Goal: Task Accomplishment & Management: Manage account settings

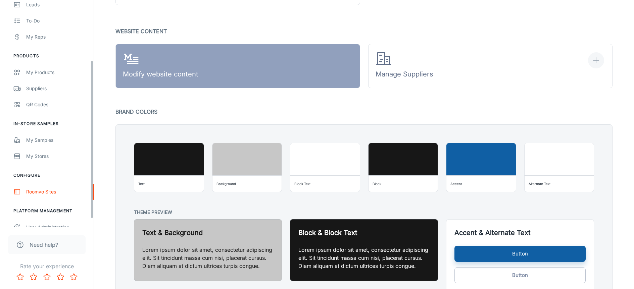
scroll to position [8, 0]
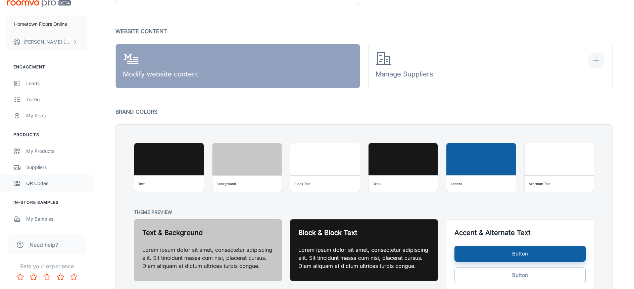
click at [41, 184] on div "QR Codes" at bounding box center [56, 183] width 61 height 7
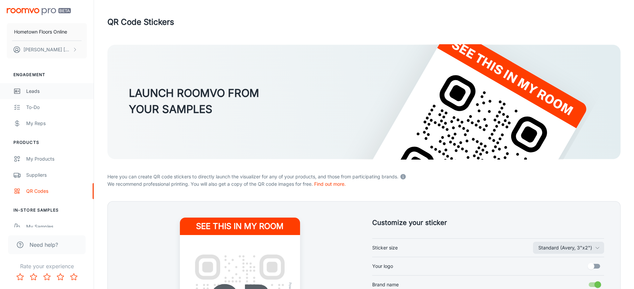
click at [40, 93] on div "Leads" at bounding box center [56, 91] width 61 height 7
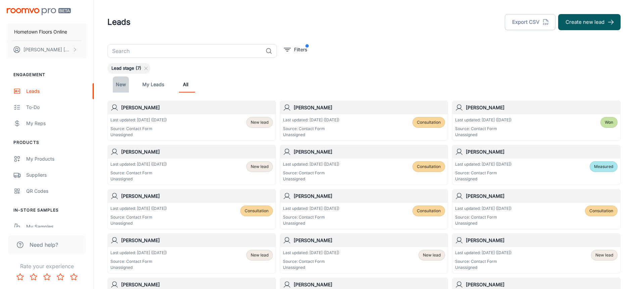
click at [120, 86] on link "New" at bounding box center [121, 85] width 16 height 16
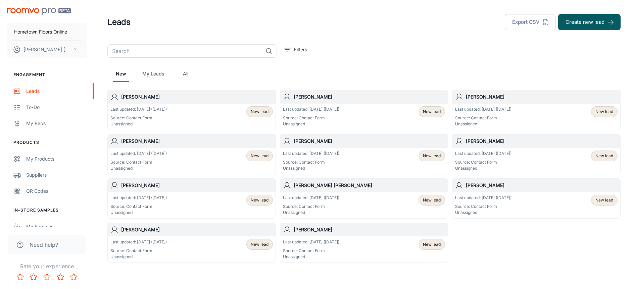
click at [29, 11] on img "scrollable content" at bounding box center [39, 11] width 64 height 7
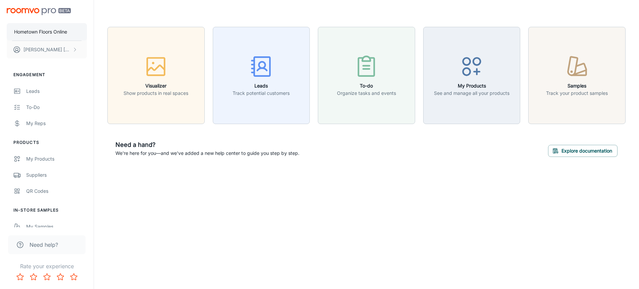
click at [53, 33] on p "Hometown Floors Online" at bounding box center [40, 31] width 53 height 7
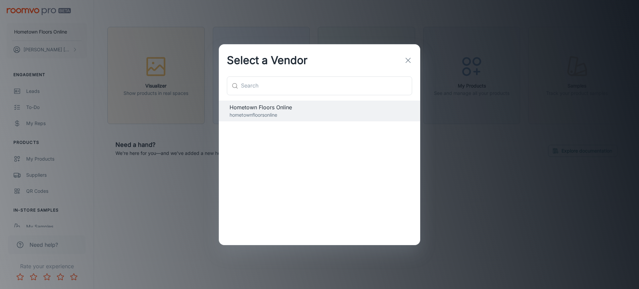
click at [409, 57] on icon "button" at bounding box center [408, 60] width 8 height 8
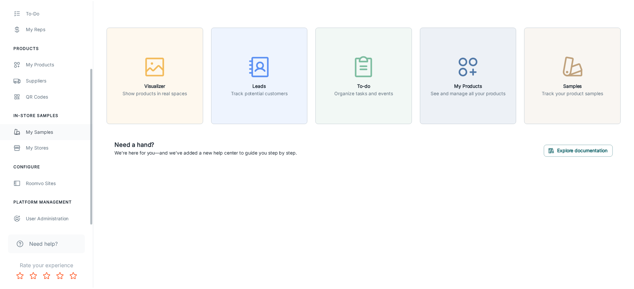
scroll to position [97, 0]
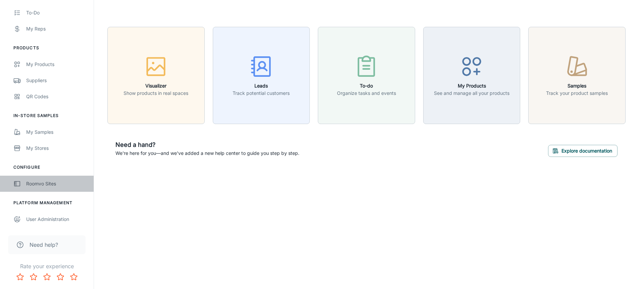
click at [48, 181] on div "Roomvo Sites" at bounding box center [56, 183] width 61 height 7
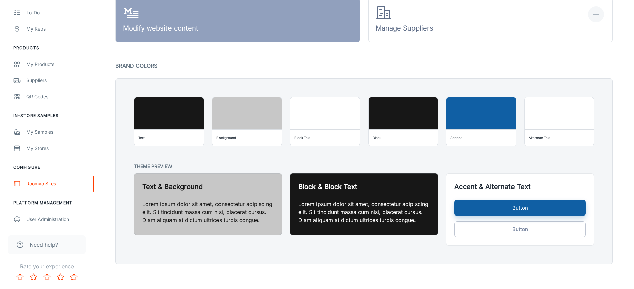
scroll to position [495, 0]
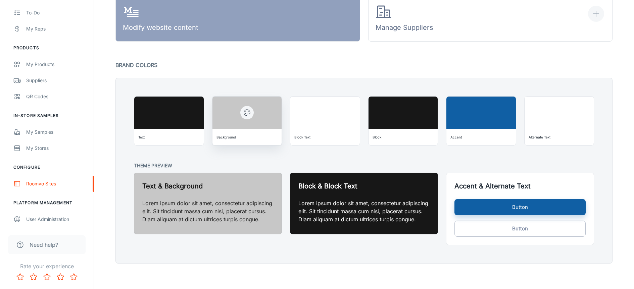
click at [231, 118] on div at bounding box center [246, 113] width 69 height 32
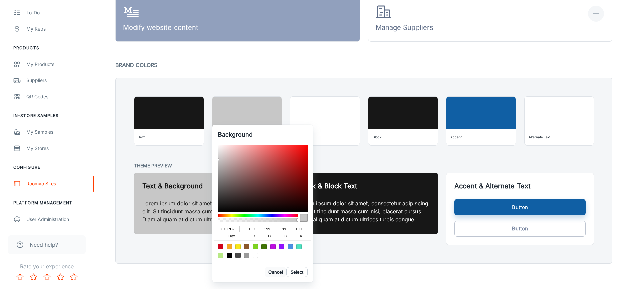
click at [275, 275] on button "Cancel" at bounding box center [275, 272] width 21 height 10
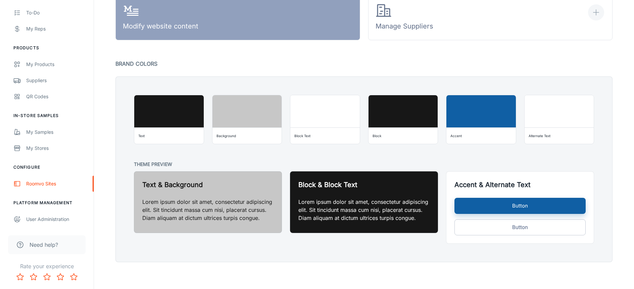
scroll to position [498, 0]
click at [469, 118] on div at bounding box center [480, 111] width 69 height 32
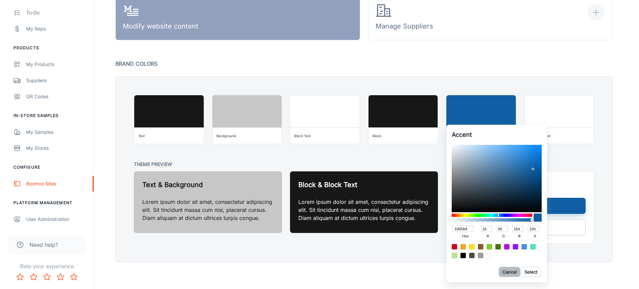
click at [509, 271] on button "Cancel" at bounding box center [509, 272] width 21 height 10
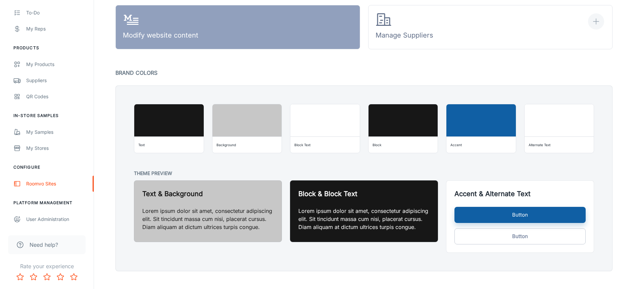
scroll to position [487, 0]
click at [224, 216] on p "Lorem ipsum dolor sit amet, consectetur adipiscing elit. Sit tincidunt massa cu…" at bounding box center [207, 219] width 131 height 24
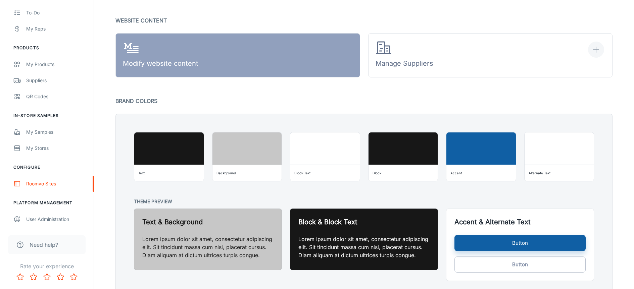
scroll to position [458, 0]
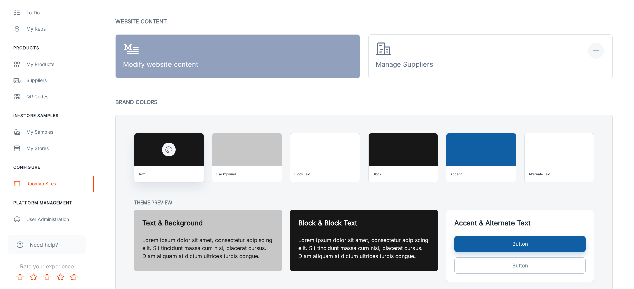
click at [176, 156] on div at bounding box center [168, 150] width 69 height 32
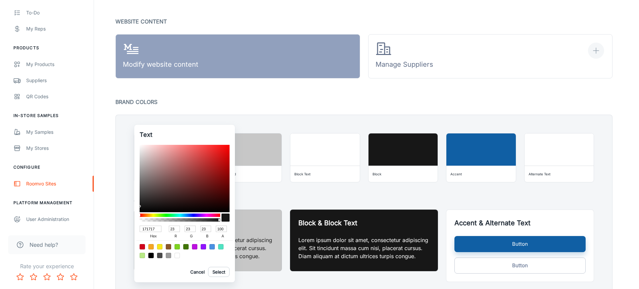
drag, startPoint x: 156, startPoint y: 229, endPoint x: 133, endPoint y: 228, distance: 23.2
click at [133, 228] on div "Text 171717 hex 23 r 23 g 23 b 100 a Cancel Select" at bounding box center [319, 144] width 639 height 289
click at [197, 272] on button "Cancel" at bounding box center [197, 272] width 21 height 10
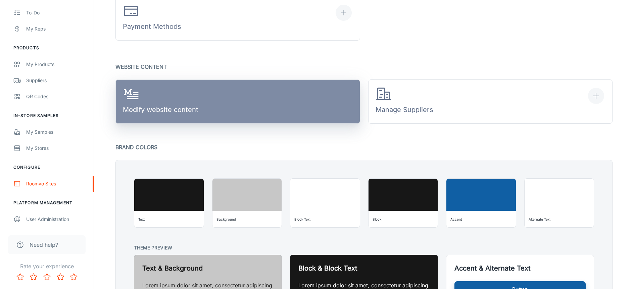
scroll to position [412, 0]
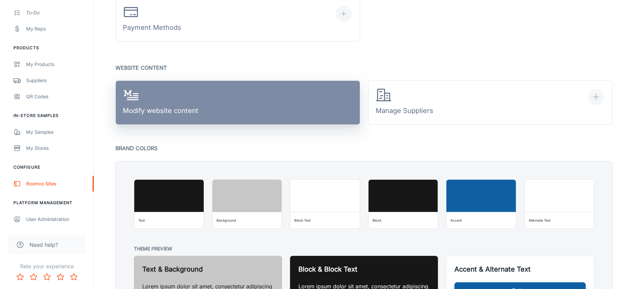
click at [280, 114] on link "Modify website content" at bounding box center [237, 103] width 245 height 44
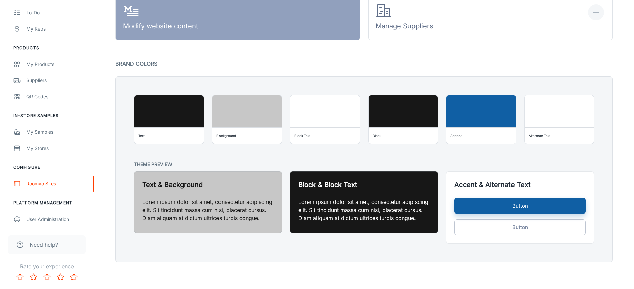
scroll to position [498, 0]
click at [189, 188] on h5 "Text & Background" at bounding box center [207, 185] width 131 height 10
click at [482, 205] on button "Button" at bounding box center [520, 206] width 131 height 16
click at [302, 220] on p "Lorem ipsum dolor sit amet, consectetur adipiscing elit. Sit tincidunt massa cu…" at bounding box center [363, 210] width 131 height 24
click at [234, 218] on p "Lorem ipsum dolor sit amet, consectetur adipiscing elit. Sit tincidunt massa cu…" at bounding box center [207, 210] width 131 height 24
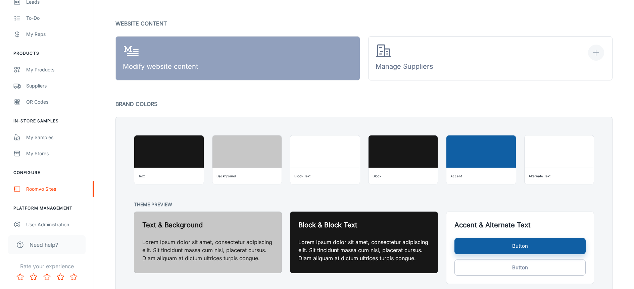
scroll to position [418, 0]
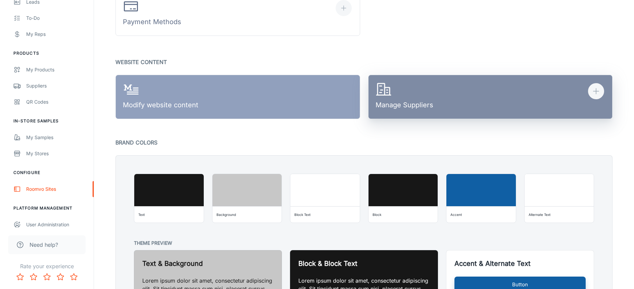
click at [535, 92] on button "Manage Suppliers" at bounding box center [490, 97] width 245 height 44
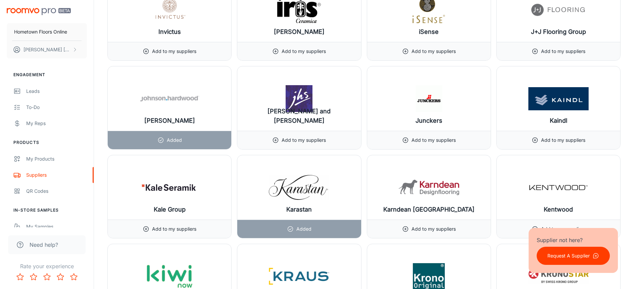
scroll to position [4443, 0]
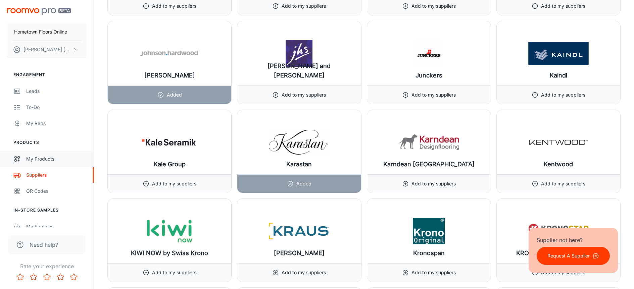
click at [50, 158] on div "My Products" at bounding box center [56, 158] width 61 height 7
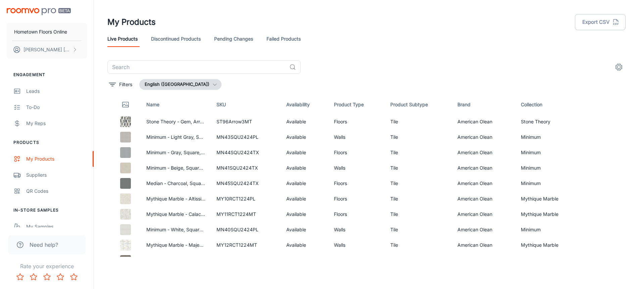
click at [177, 38] on link "Discontinued Products" at bounding box center [176, 39] width 50 height 16
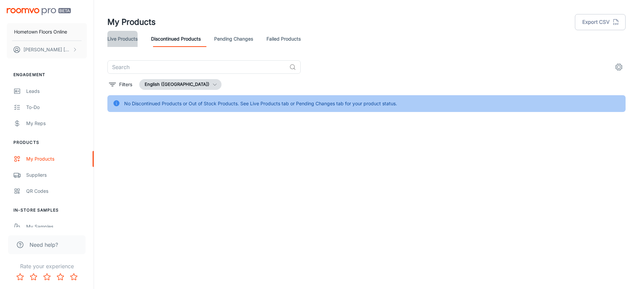
click at [119, 40] on link "Live Products" at bounding box center [122, 39] width 30 height 16
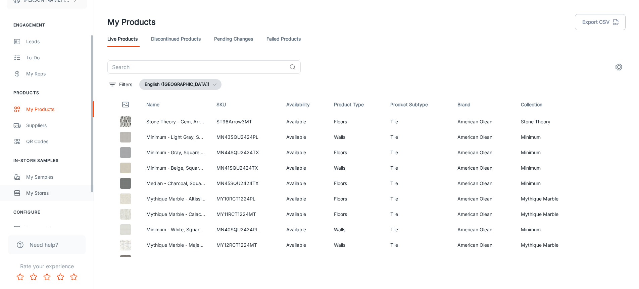
scroll to position [85, 0]
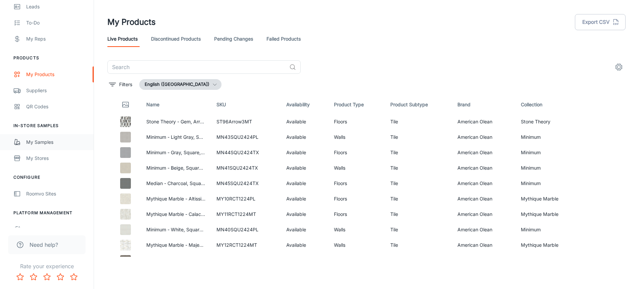
click at [54, 145] on div "My Samples" at bounding box center [56, 142] width 61 height 7
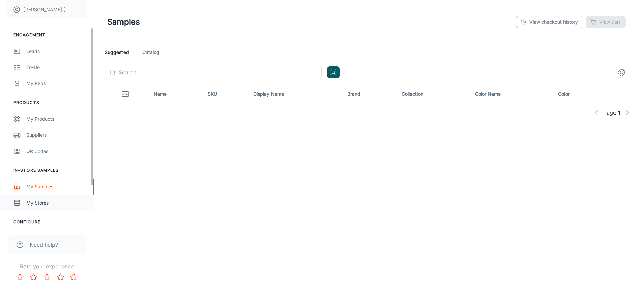
scroll to position [40, 0]
click at [40, 204] on div "My Stores" at bounding box center [56, 202] width 61 height 7
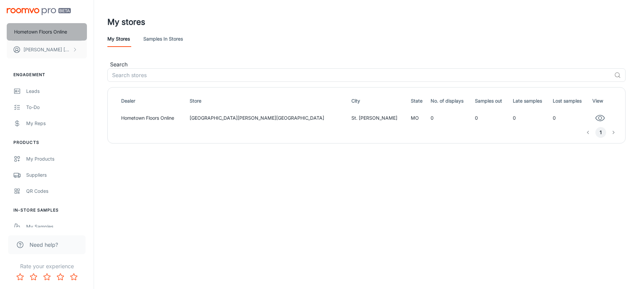
click at [33, 31] on p "Hometown Floors Online" at bounding box center [40, 31] width 53 height 7
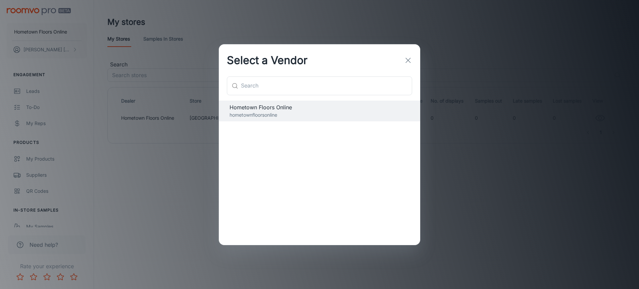
click at [408, 58] on icon "button" at bounding box center [408, 60] width 8 height 8
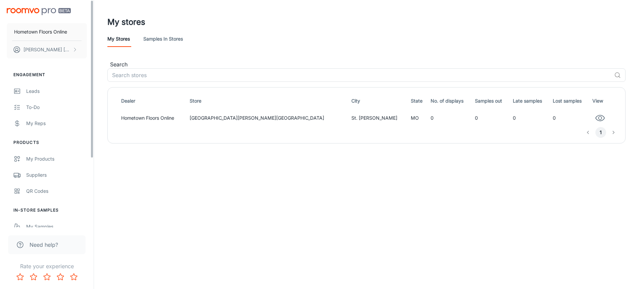
click at [28, 9] on img "scrollable content" at bounding box center [39, 11] width 64 height 7
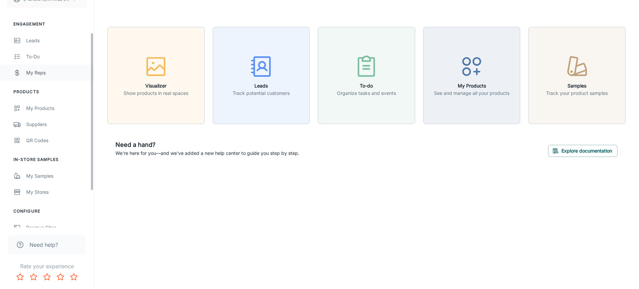
scroll to position [75, 0]
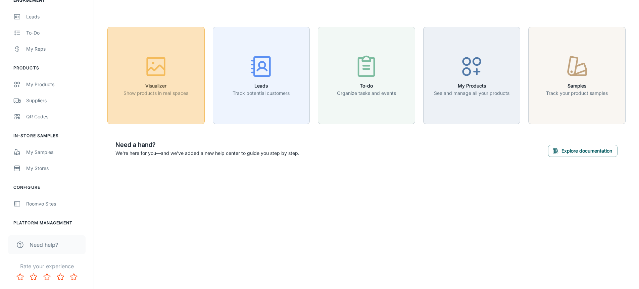
click at [154, 83] on h6 "Visualizer" at bounding box center [156, 85] width 65 height 7
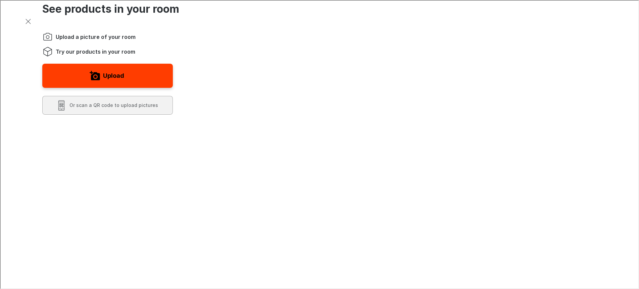
scroll to position [0, 0]
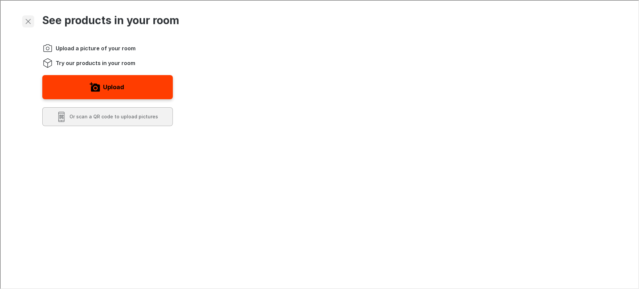
click at [25, 22] on icon "Exit visualizer" at bounding box center [27, 21] width 8 height 8
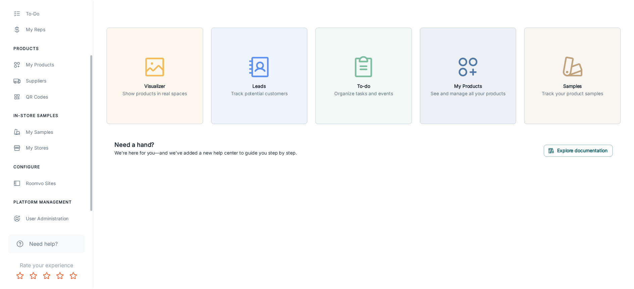
scroll to position [97, 0]
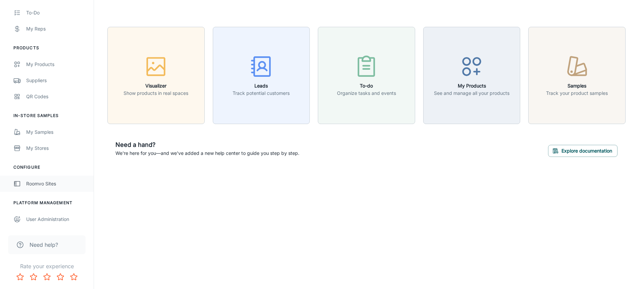
click at [47, 181] on div "Roomvo Sites" at bounding box center [56, 183] width 61 height 7
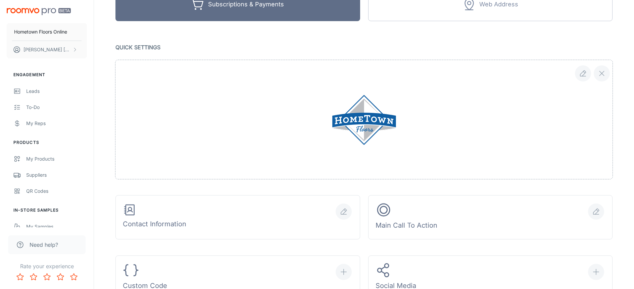
scroll to position [109, 0]
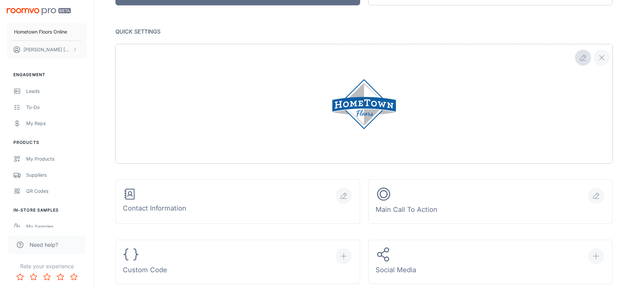
click at [578, 61] on button "button" at bounding box center [583, 58] width 16 height 16
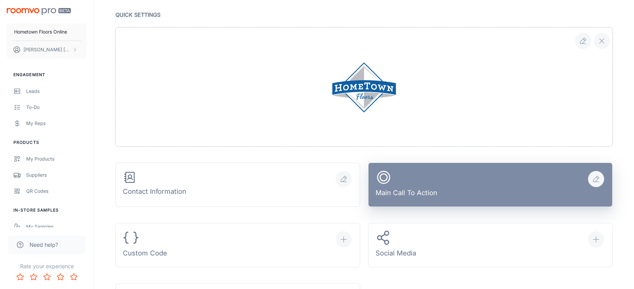
scroll to position [143, 0]
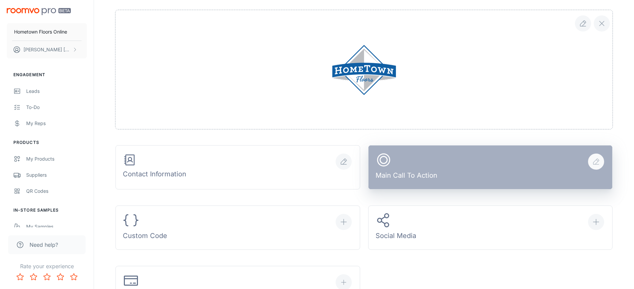
click at [593, 162] on icon "button" at bounding box center [596, 162] width 8 height 8
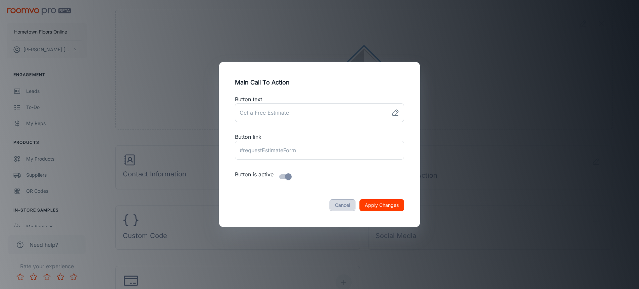
click at [335, 207] on button "Cancel" at bounding box center [343, 205] width 26 height 12
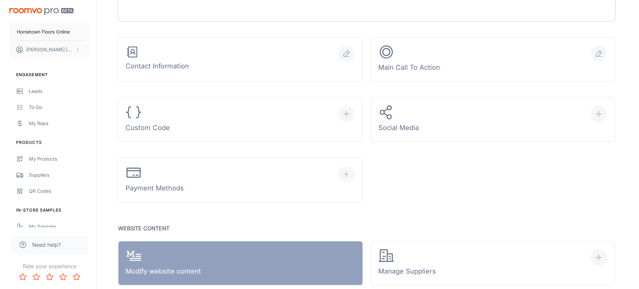
scroll to position [251, 0]
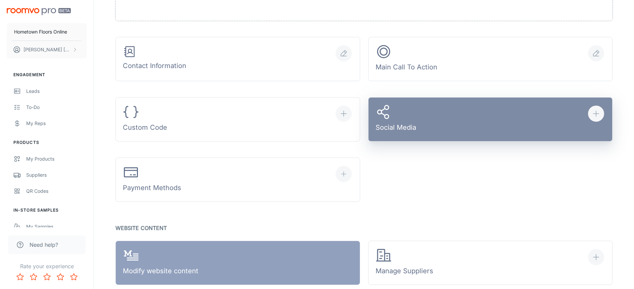
click at [593, 114] on icon "button" at bounding box center [596, 114] width 8 height 8
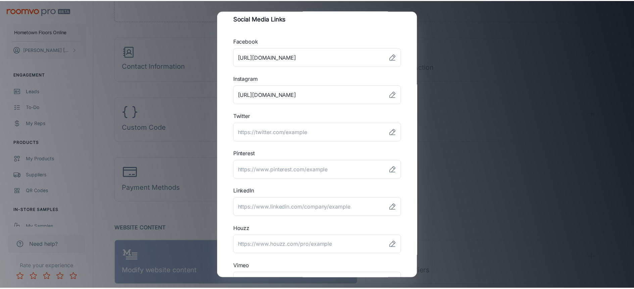
scroll to position [0, 0]
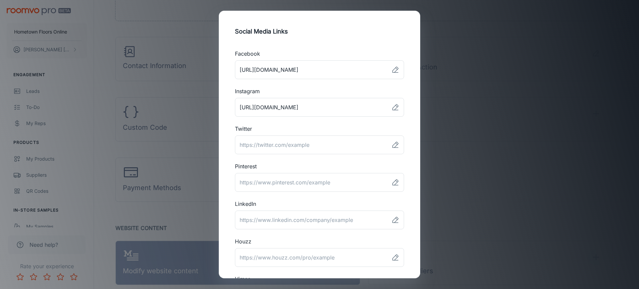
click at [528, 151] on div "Social Media Links Facebook ​ Instagram ​ Twitter ​ Pinterest ​ LinkedIn ​ Houz…" at bounding box center [319, 144] width 639 height 289
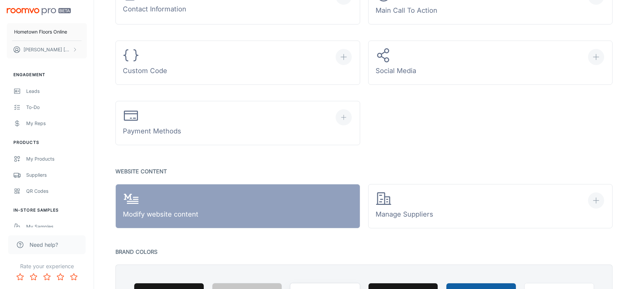
scroll to position [291, 0]
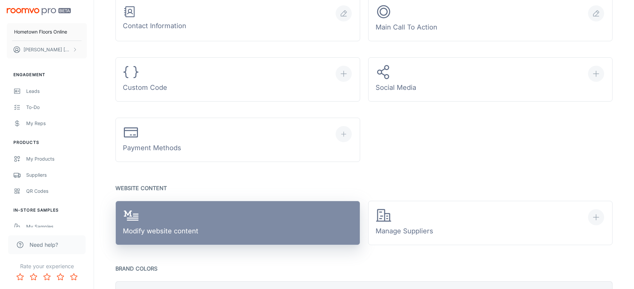
click at [295, 216] on link "Modify website content" at bounding box center [237, 223] width 245 height 44
